Goal: Obtain resource: Obtain resource

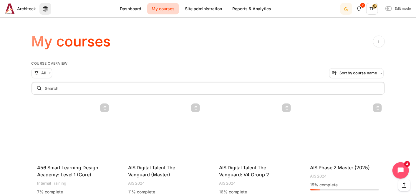
scroll to position [386, 0]
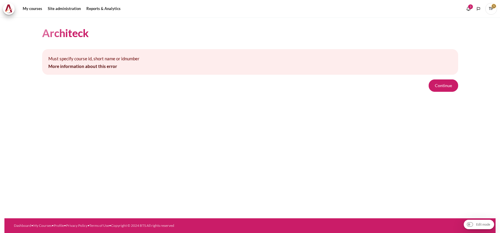
click at [429, 90] on form "Continue" at bounding box center [250, 86] width 416 height 12
drag, startPoint x: 436, startPoint y: 86, endPoint x: 432, endPoint y: 85, distance: 4.2
click at [436, 86] on button "Continue" at bounding box center [442, 86] width 29 height 12
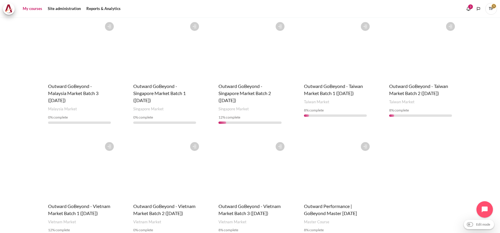
scroll to position [275, 0]
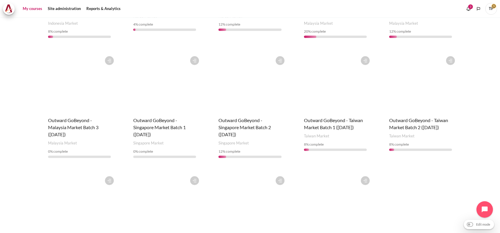
click at [70, 113] on div "Course is starred Actions for course Outward GoBeyond - Malaysia Market Batch 3…" at bounding box center [79, 108] width 75 height 110
click at [70, 124] on h4 "Course name Outward GoBeyond - Malaysia Market Batch 3 (Sep 2025)" at bounding box center [79, 127] width 63 height 21
click at [70, 103] on figure "Content" at bounding box center [79, 82] width 75 height 59
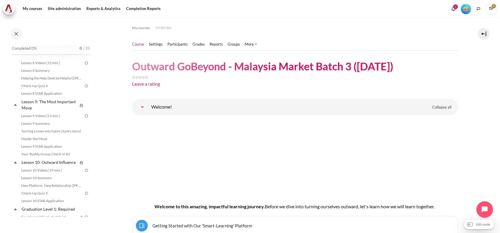
scroll to position [589, 0]
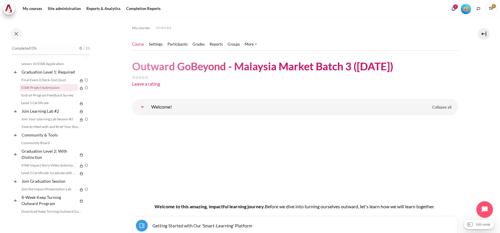
click at [44, 91] on link "STAR Project Submission" at bounding box center [48, 87] width 58 height 7
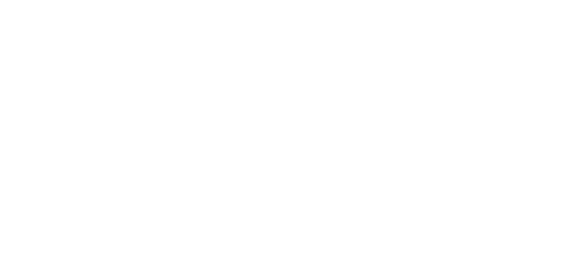
scroll to position [571, 0]
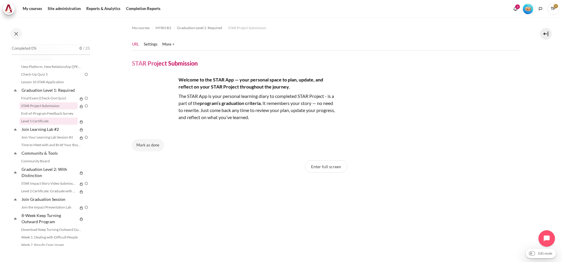
click at [27, 125] on link "Level 1 Certificate" at bounding box center [48, 121] width 58 height 7
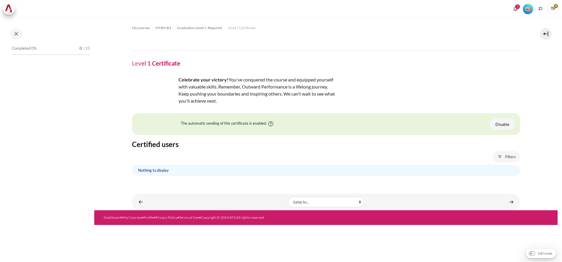
scroll to position [578, 0]
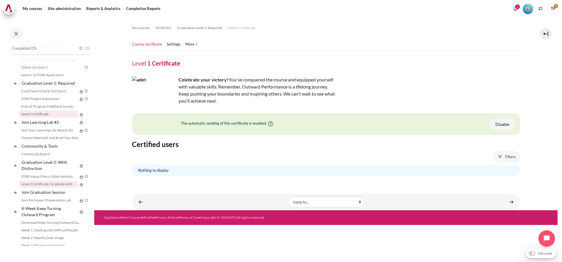
click at [39, 188] on link "Level 2 Certificate: Graduate with Distinction" at bounding box center [48, 184] width 58 height 7
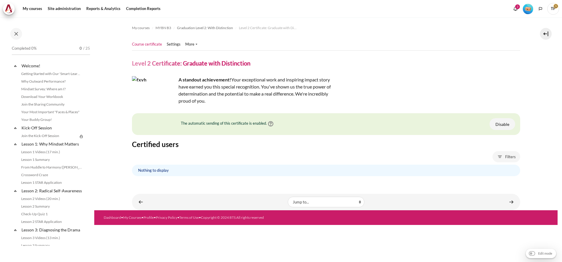
scroll to position [648, 0]
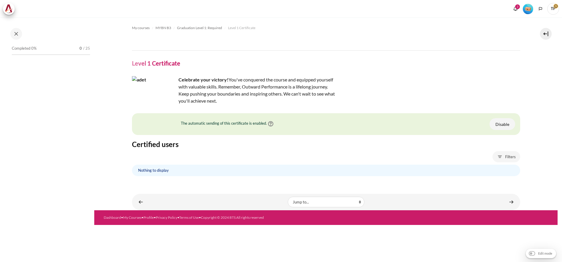
scroll to position [578, 0]
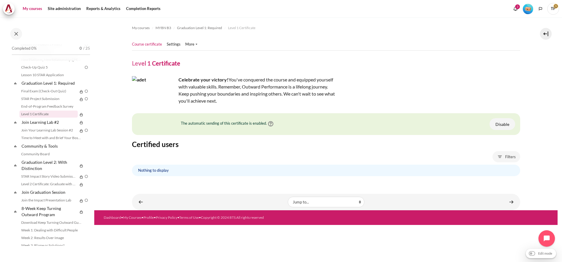
click at [36, 11] on link "My courses" at bounding box center [33, 9] width 24 height 12
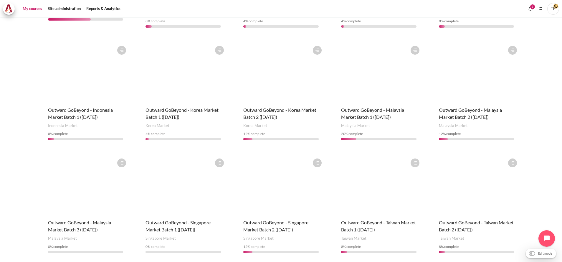
scroll to position [177, 0]
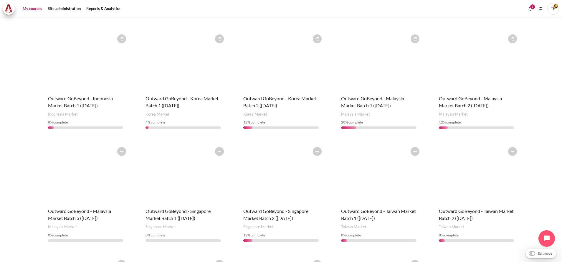
click at [434, 93] on div "Course is starred Actions for course Outward GoBeyond - Malaysia Market Batch 2…" at bounding box center [476, 83] width 87 height 103
click at [446, 96] on span "Outward GoBeyond - Malaysia Market Batch 2 ([DATE])" at bounding box center [470, 102] width 63 height 13
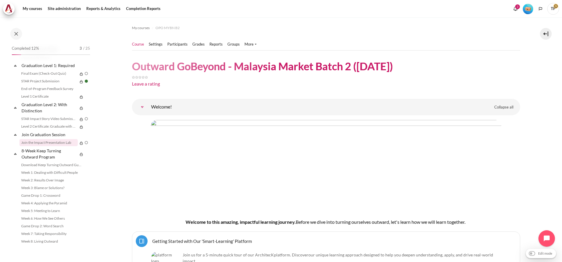
scroll to position [622, 0]
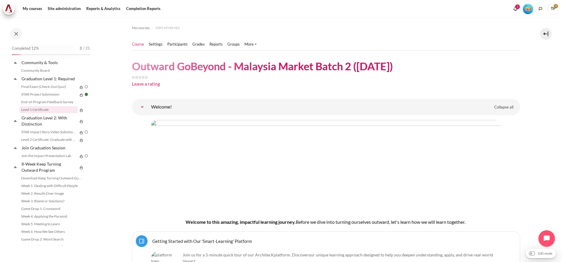
click at [40, 113] on link "Level 1 Certificate" at bounding box center [48, 109] width 58 height 7
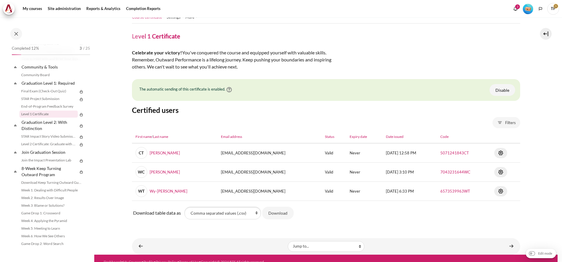
scroll to position [34, 0]
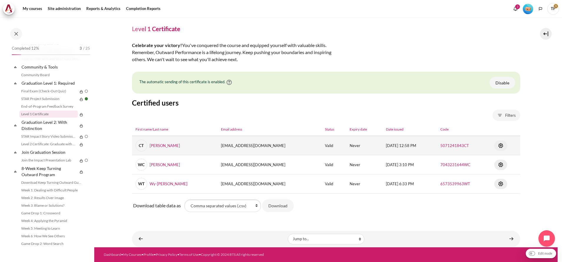
click at [500, 146] on img "Content" at bounding box center [500, 145] width 7 height 7
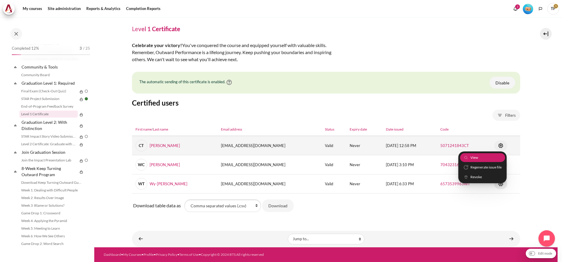
click at [473, 158] on span "View" at bounding box center [474, 157] width 8 height 5
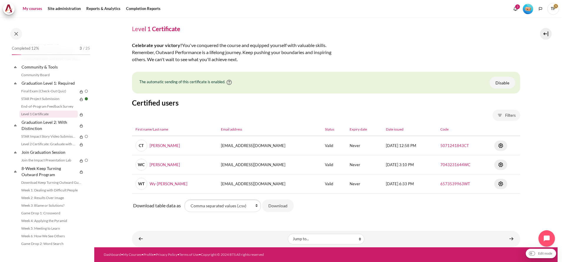
click at [35, 10] on link "My courses" at bounding box center [33, 9] width 24 height 12
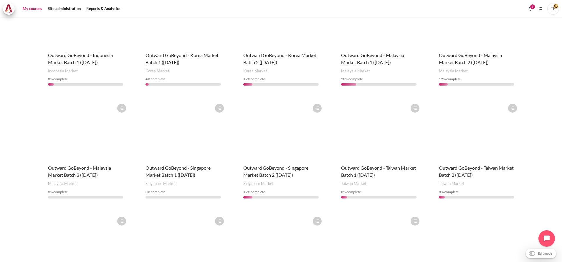
scroll to position [177, 0]
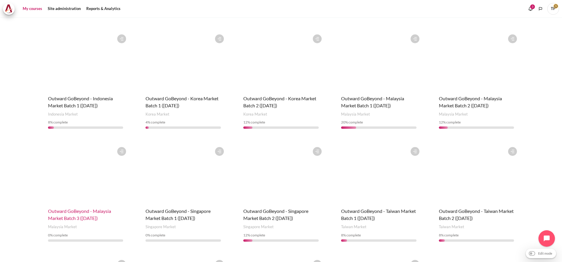
click at [62, 213] on span "Outward GoBeyond - Malaysia Market Batch 3 (Sep 2025)" at bounding box center [79, 215] width 63 height 13
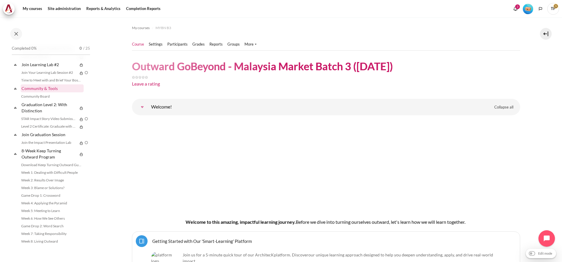
scroll to position [622, 0]
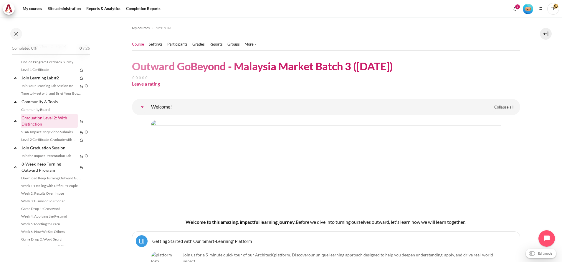
click at [42, 128] on link "Graduation Level 2: With Distinction" at bounding box center [49, 121] width 57 height 14
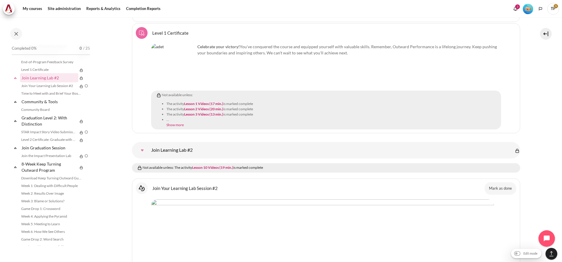
scroll to position [6822, 0]
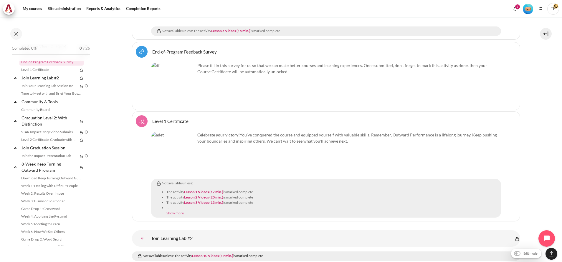
click at [176, 211] on link "Show more" at bounding box center [174, 213] width 17 height 4
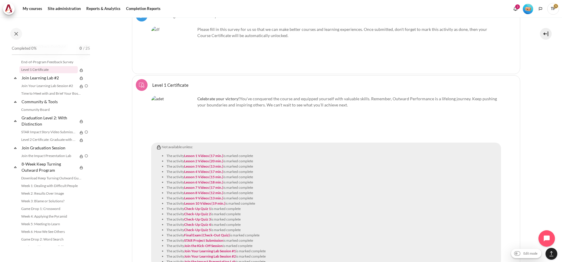
scroll to position [6866, 0]
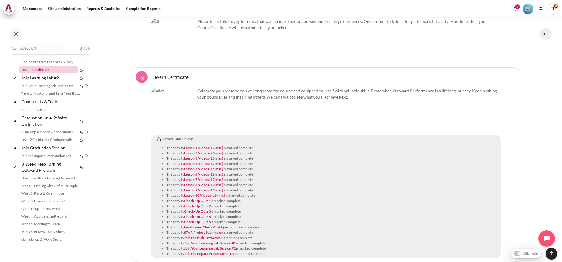
click at [44, 73] on link "Level 1 Certificate" at bounding box center [48, 69] width 58 height 7
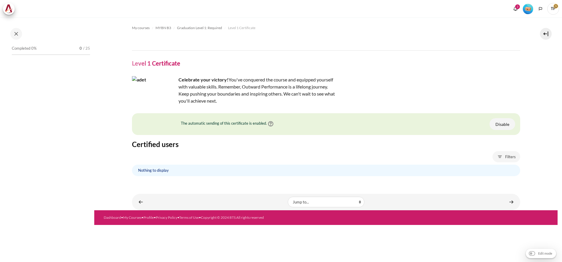
scroll to position [578, 0]
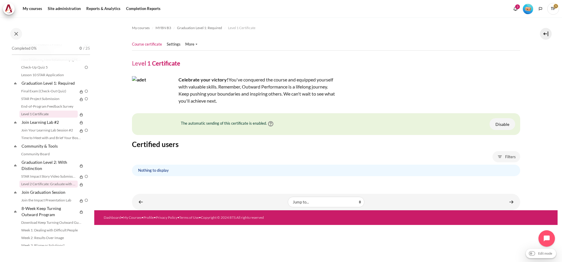
click at [54, 188] on link "Level 2 Certificate: Graduate with Distinction" at bounding box center [48, 184] width 58 height 7
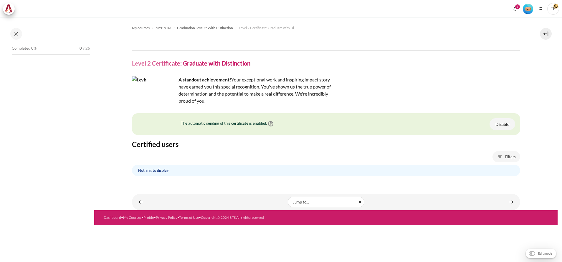
scroll to position [648, 0]
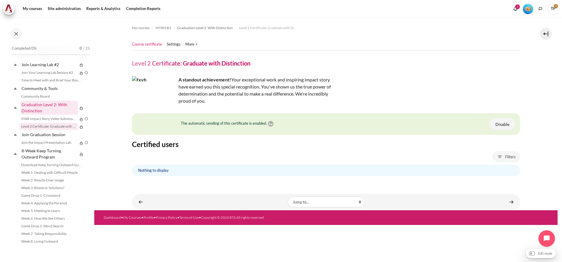
click at [64, 115] on link "Graduation Level 2: With Distinction" at bounding box center [49, 108] width 57 height 14
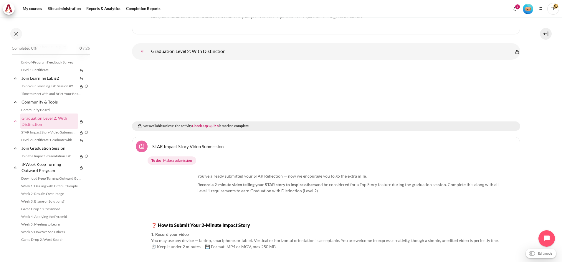
scroll to position [578, 0]
